Goal: Task Accomplishment & Management: Complete application form

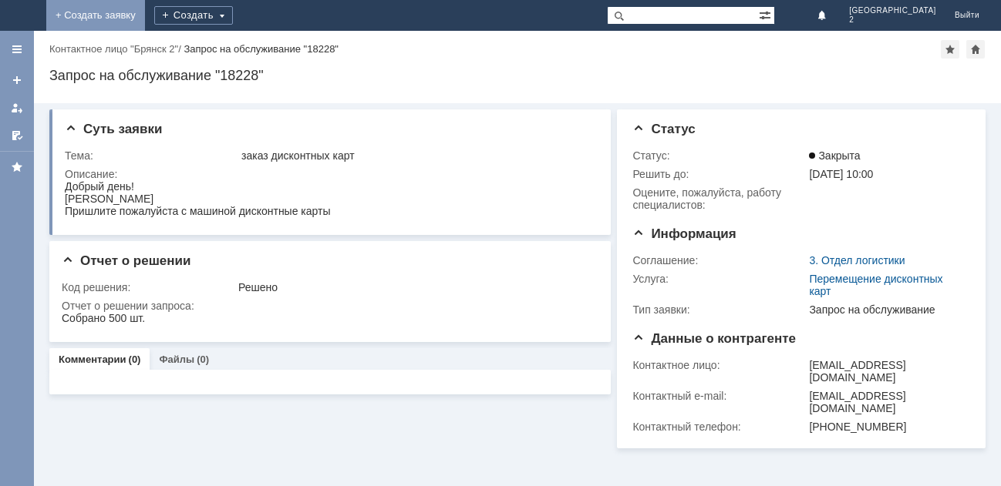
click at [145, 12] on link "+ Создать заявку" at bounding box center [95, 15] width 99 height 31
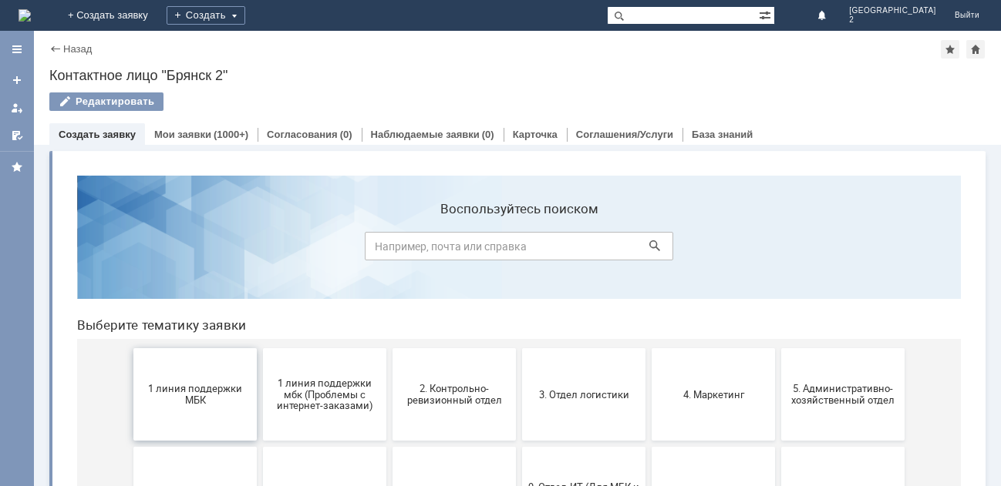
click at [176, 389] on span "1 линия поддержки МБК" at bounding box center [195, 394] width 114 height 23
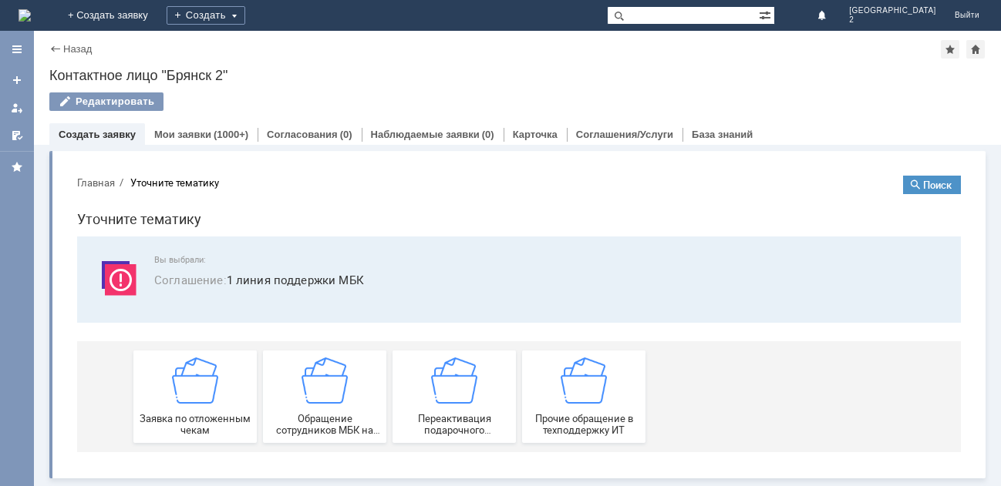
click at [177, 389] on img at bounding box center [195, 381] width 46 height 46
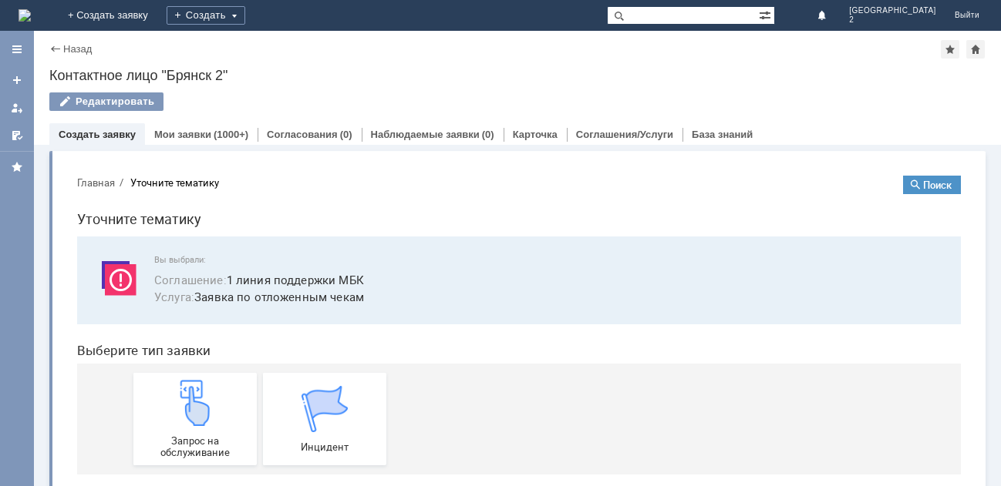
click at [177, 389] on img at bounding box center [195, 403] width 46 height 46
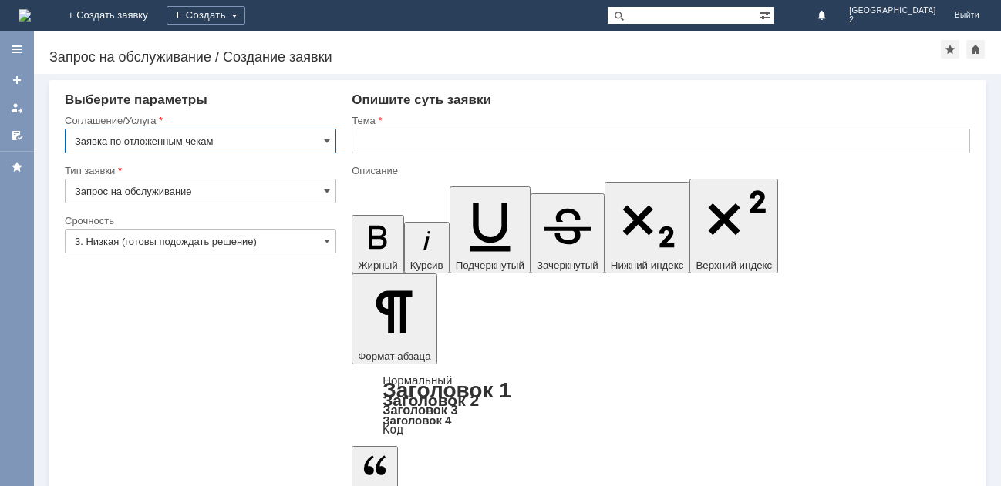
click at [376, 144] on input "text" at bounding box center [661, 141] width 618 height 25
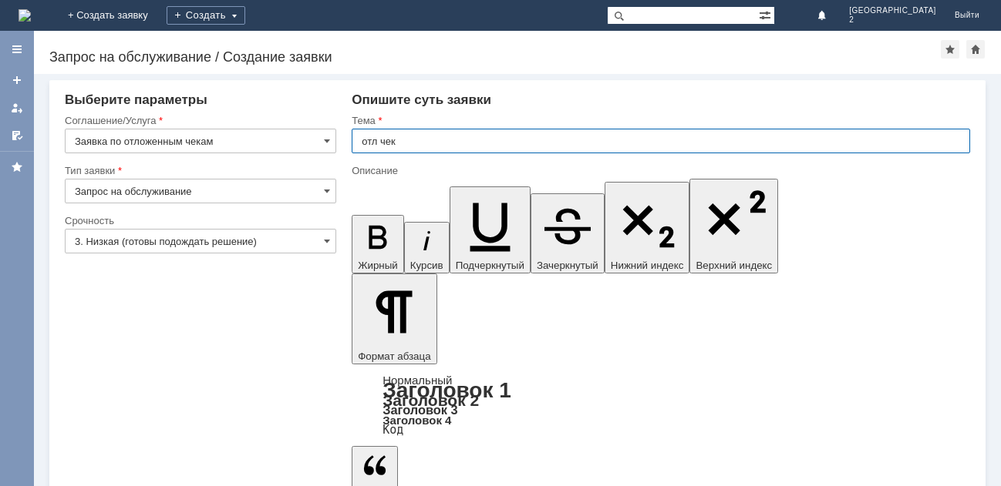
type input "отл чек"
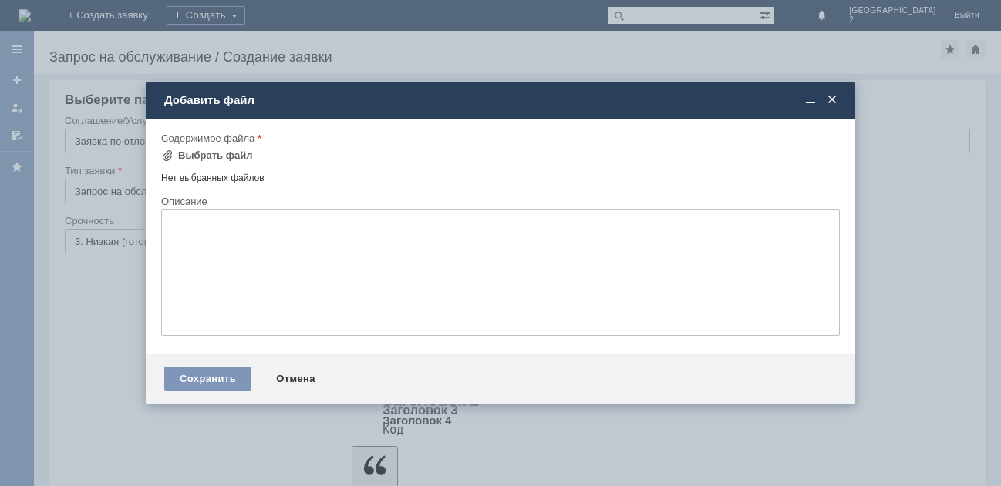
click at [233, 144] on div "Содержимое файла" at bounding box center [500, 139] width 678 height 15
click at [237, 159] on div "Выбрать файл" at bounding box center [215, 156] width 75 height 12
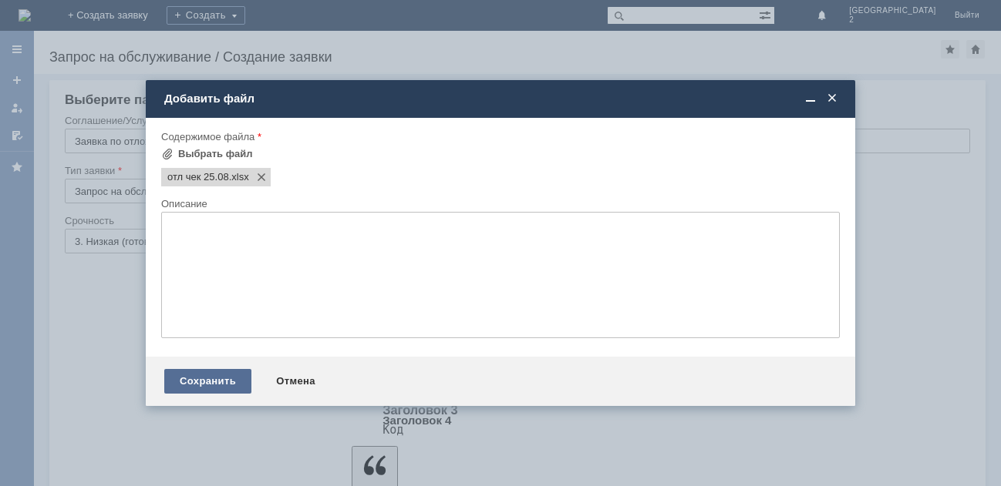
click at [220, 372] on div "Сохранить" at bounding box center [207, 381] width 87 height 25
